Goal: Task Accomplishment & Management: Manage account settings

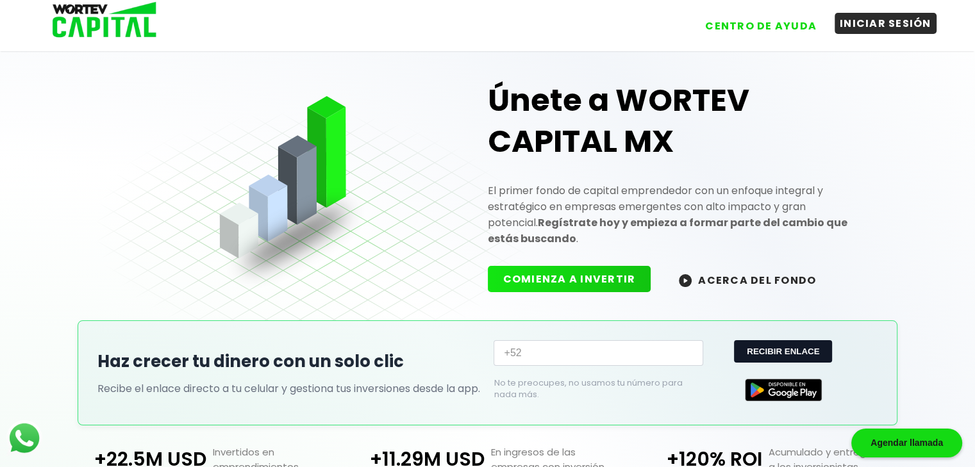
click at [885, 31] on button "INICIAR SESIÓN" at bounding box center [886, 23] width 102 height 21
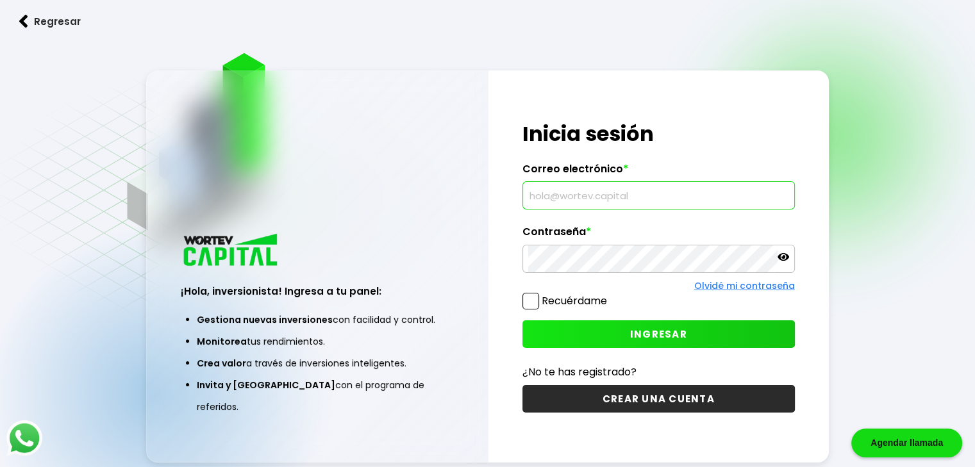
click at [624, 190] on input "text" at bounding box center [658, 195] width 261 height 27
paste input "nayru.corporation@gmail.com"
type input "nayru.corporation@gmail.com"
click at [651, 326] on button "INGRESAR" at bounding box center [659, 335] width 272 height 28
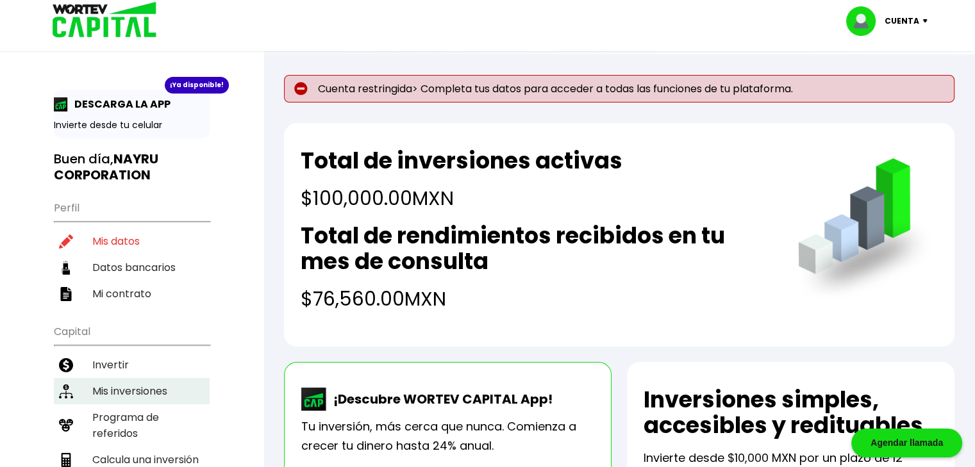
click at [176, 379] on li "Mis inversiones" at bounding box center [132, 391] width 156 height 26
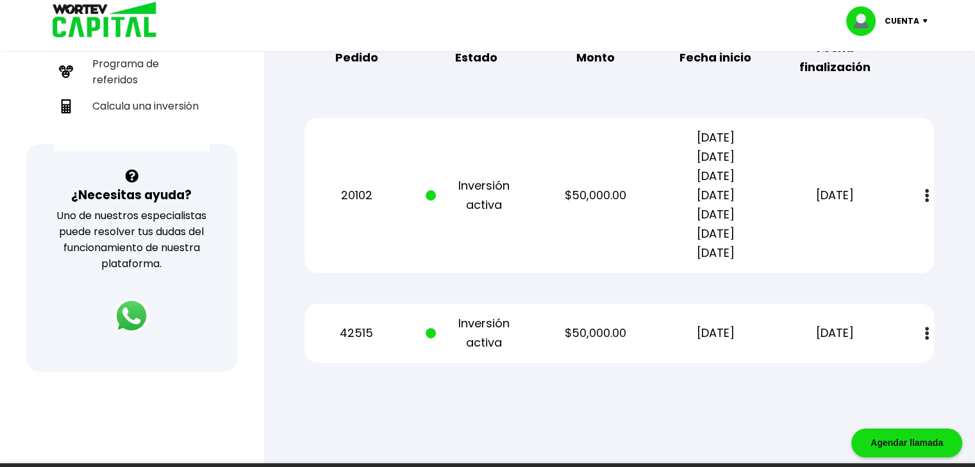
scroll to position [355, 0]
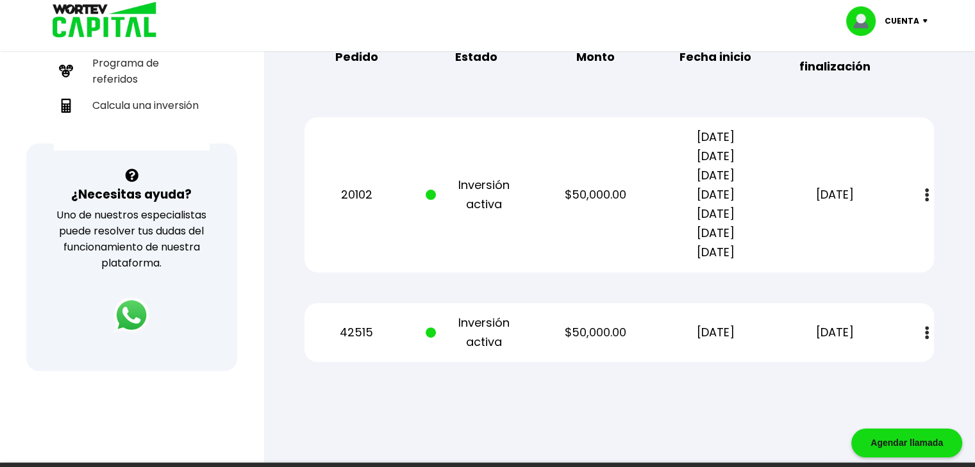
click at [925, 188] on img at bounding box center [927, 194] width 4 height 13
click at [867, 224] on link "Estado de cuenta" at bounding box center [841, 230] width 90 height 16
click at [925, 333] on img at bounding box center [927, 332] width 4 height 13
click at [864, 360] on link "Estado de cuenta" at bounding box center [841, 368] width 90 height 16
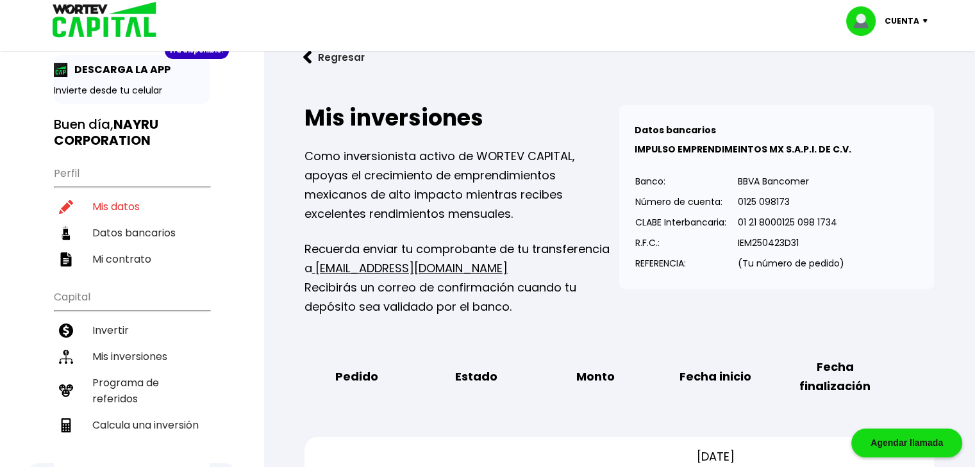
scroll to position [0, 0]
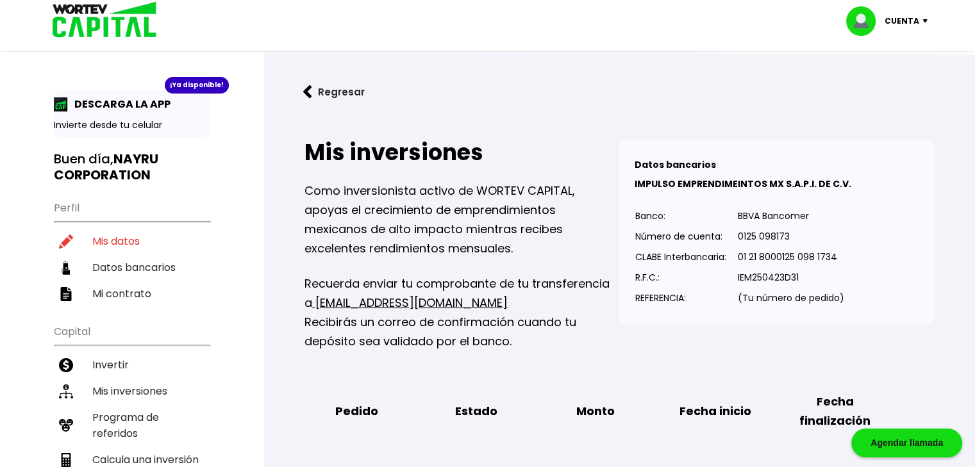
click at [315, 88] on button "Regresar" at bounding box center [334, 92] width 100 height 34
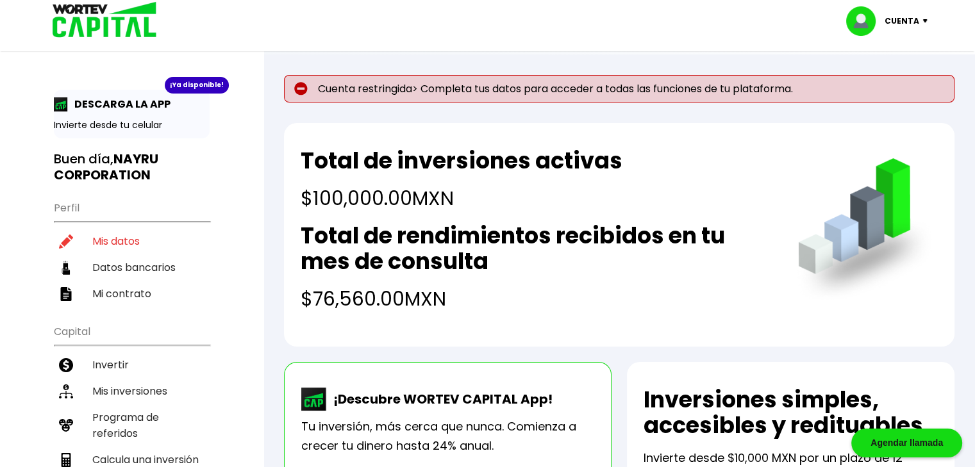
click at [895, 24] on p "Cuenta" at bounding box center [902, 21] width 35 height 19
click at [886, 78] on li "Cerrar sesión" at bounding box center [888, 85] width 103 height 26
